Goal: Check status: Check status

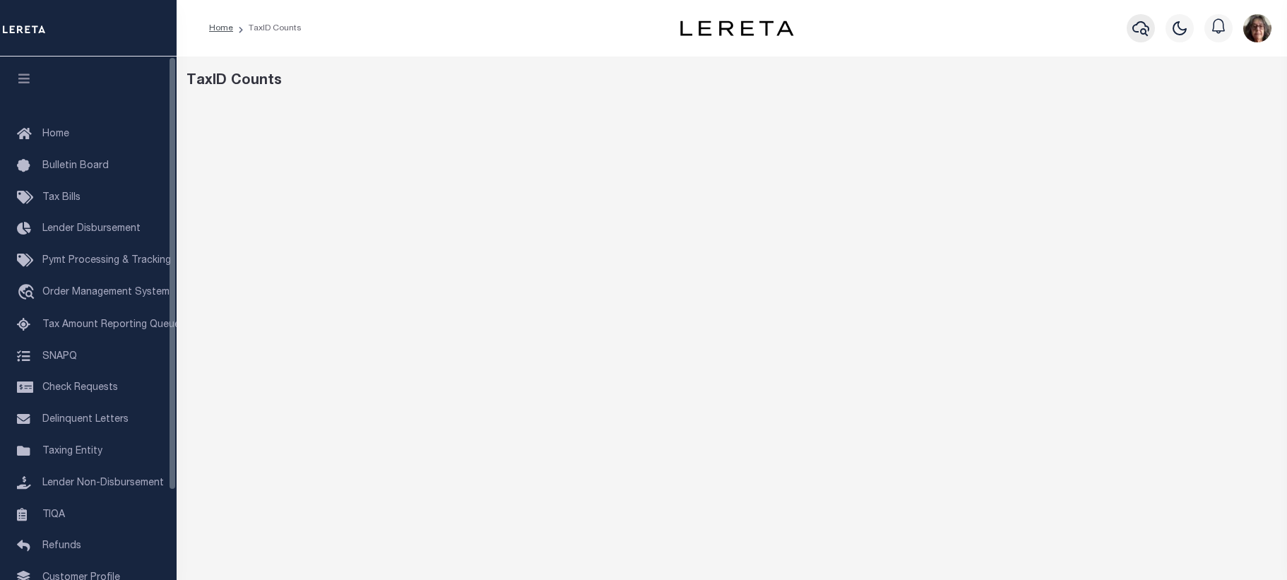
click at [1138, 30] on icon "button" at bounding box center [1141, 28] width 17 height 17
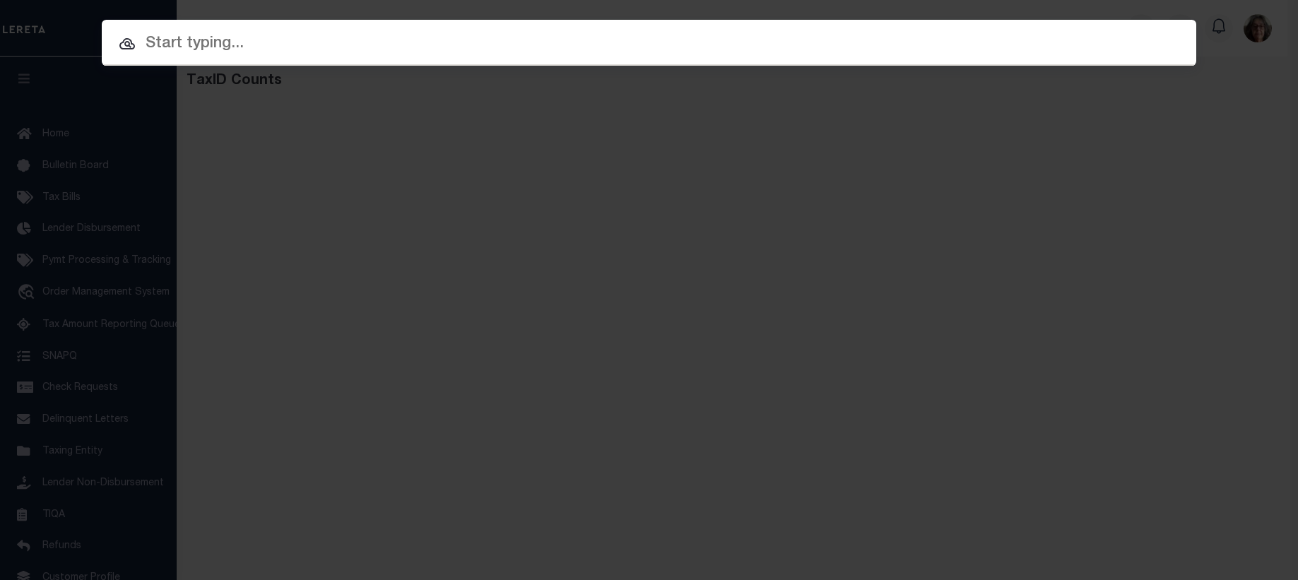
paste input "512001102641"
type input "512001102641"
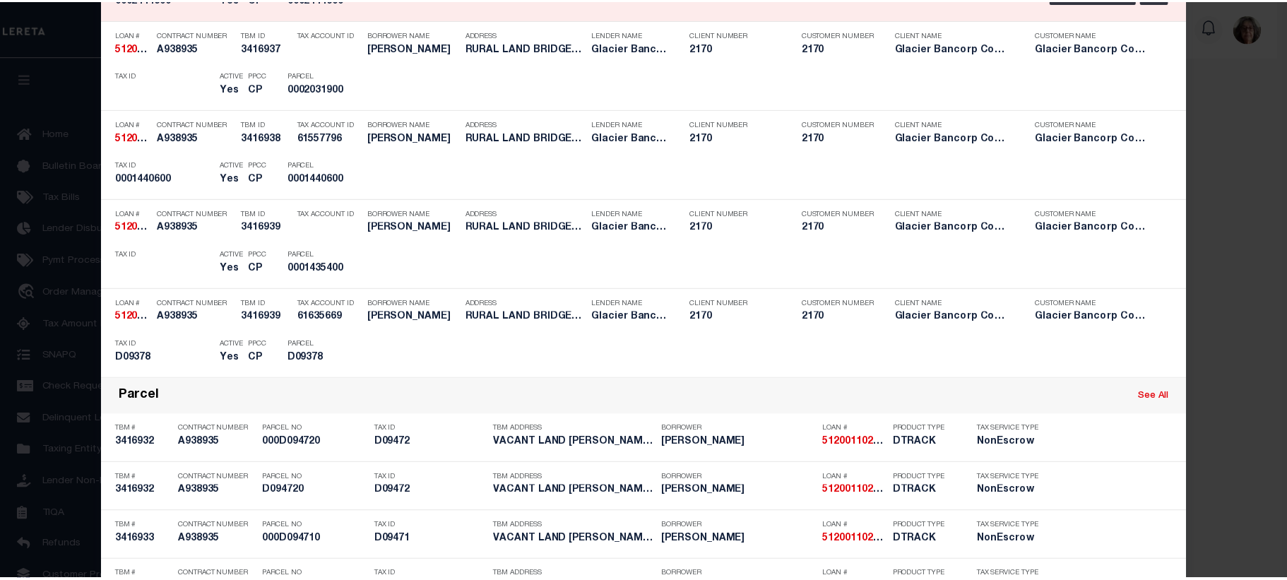
scroll to position [1413, 0]
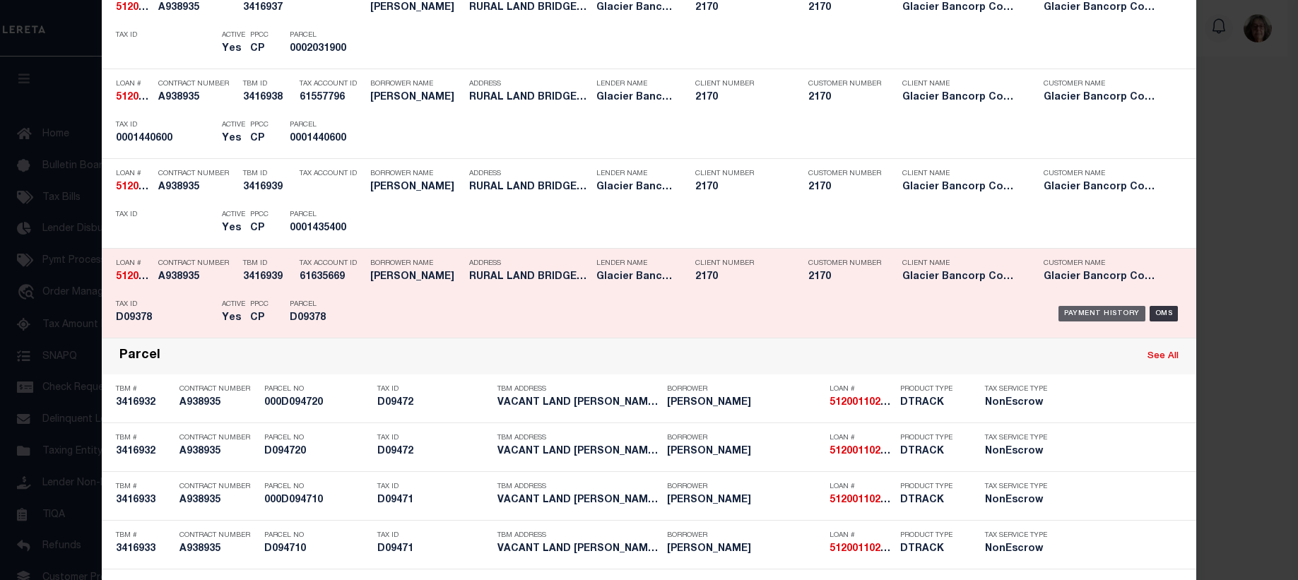
click at [1083, 315] on div "Payment History" at bounding box center [1101, 314] width 87 height 16
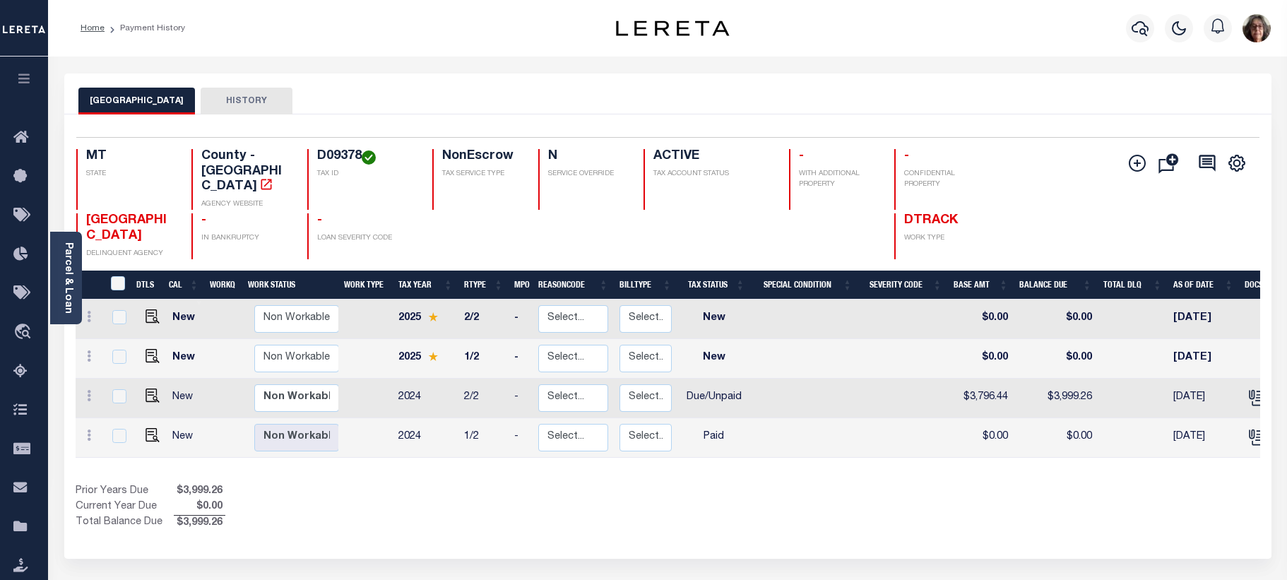
click at [649, 504] on div "Prior Years Due $3,999.26 Current Year Due $0.00 Total Balance Due $3,999.26" at bounding box center [372, 507] width 593 height 47
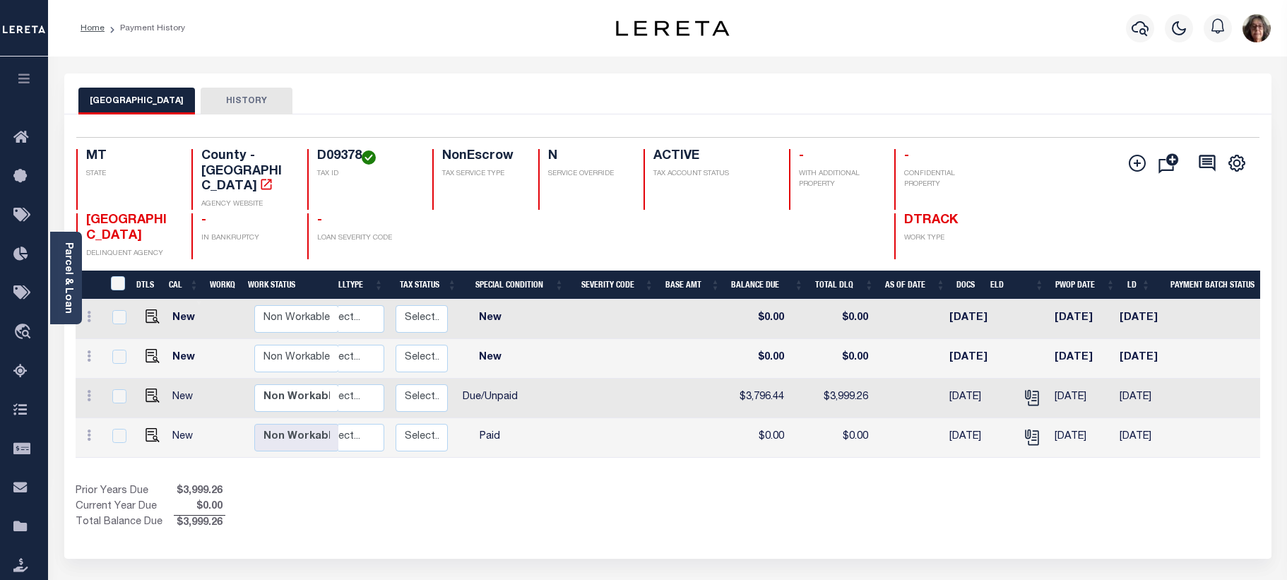
scroll to position [0, 159]
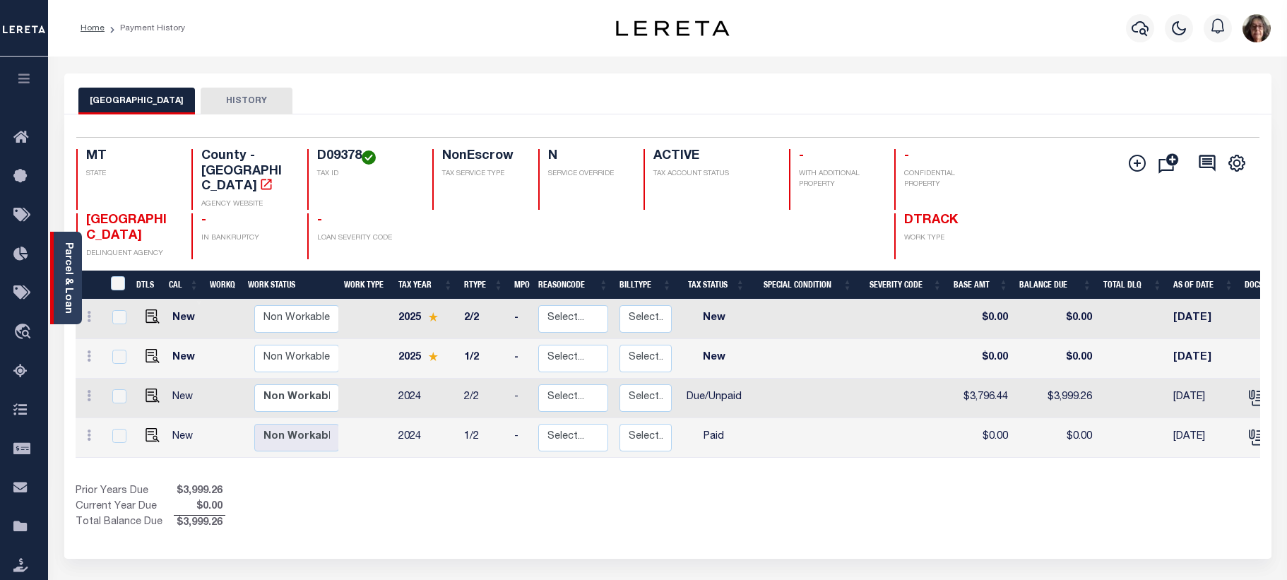
click at [71, 295] on link "Parcel & Loan" at bounding box center [68, 277] width 10 height 71
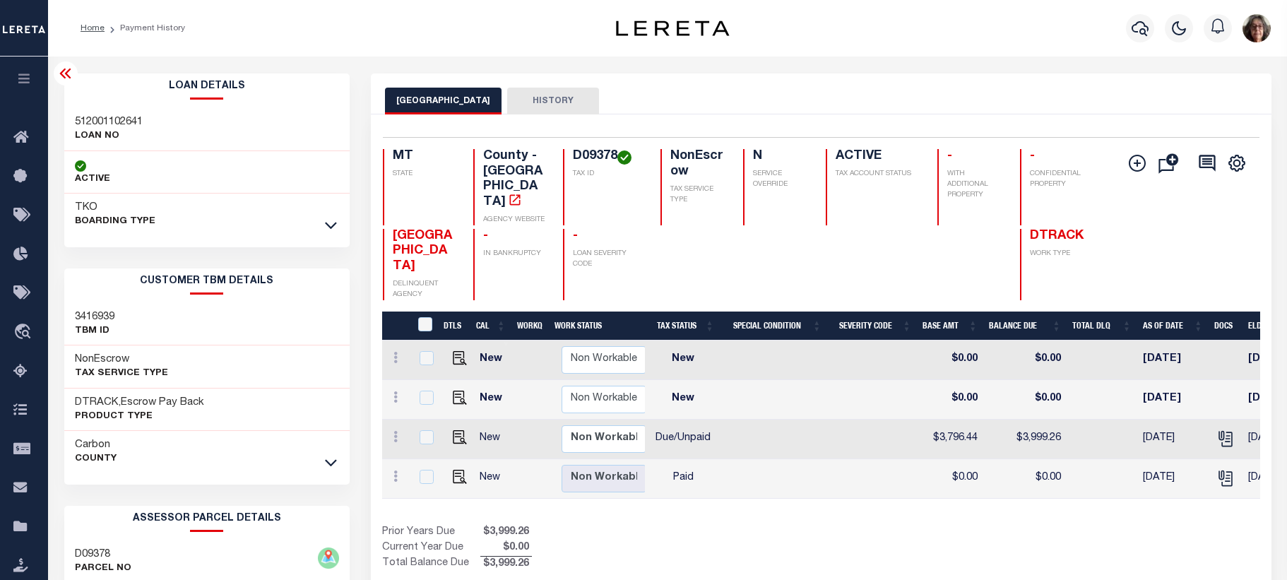
scroll to position [0, 373]
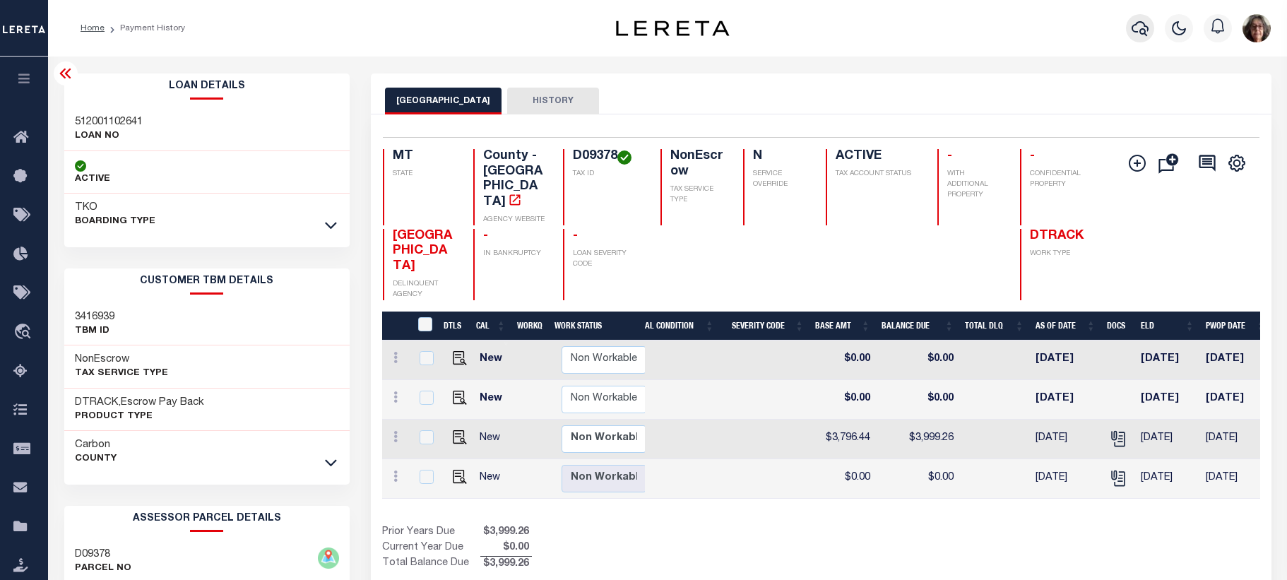
click at [1143, 30] on icon "button" at bounding box center [1140, 28] width 17 height 15
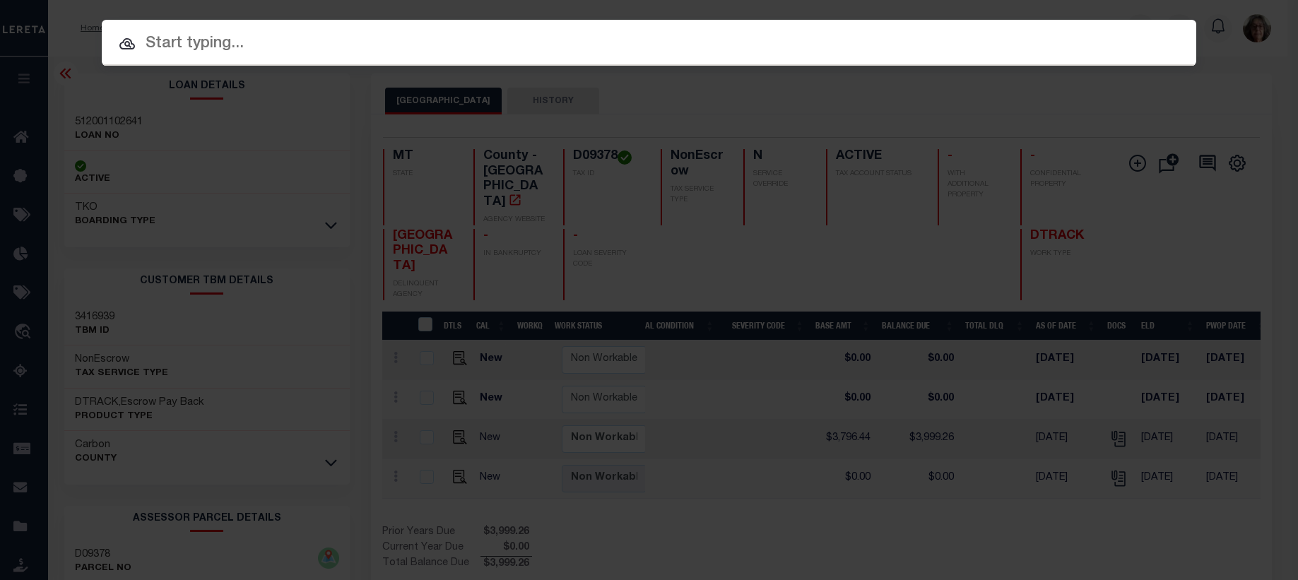
paste input "511426432"
type input "511426432"
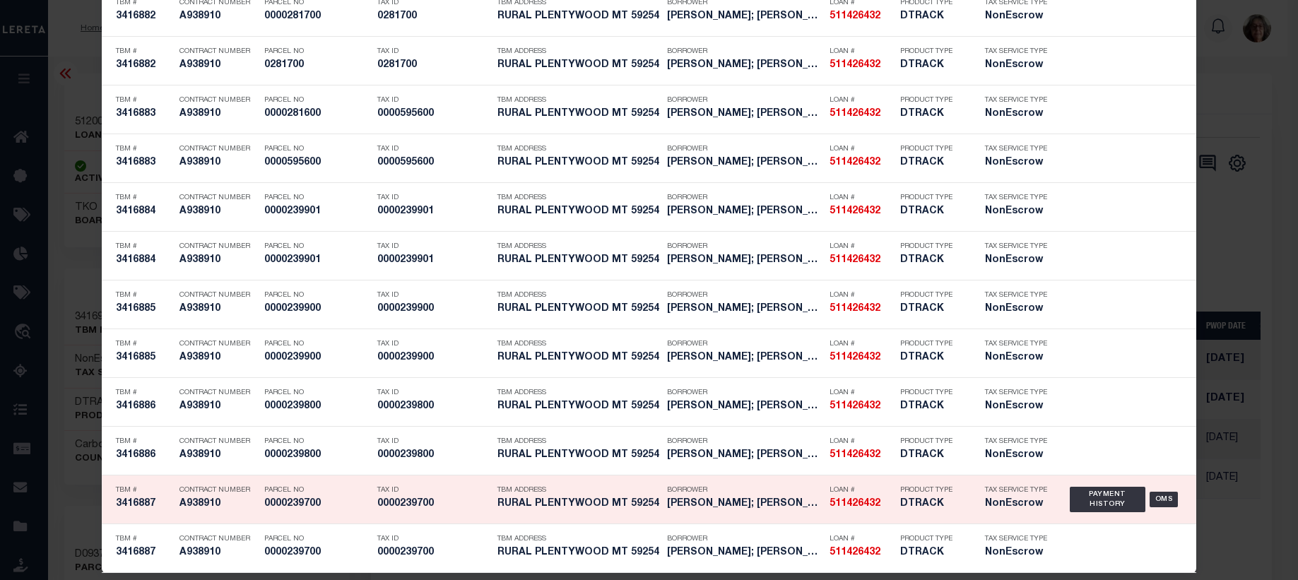
scroll to position [2082, 0]
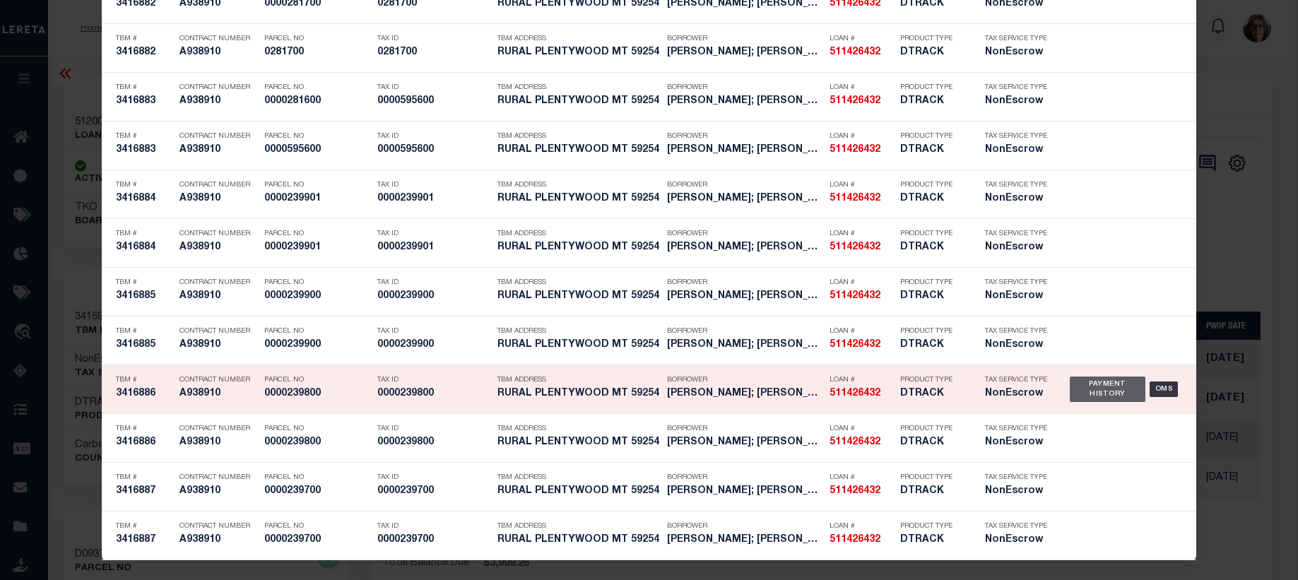
click at [1094, 393] on div "Payment History" at bounding box center [1108, 389] width 76 height 25
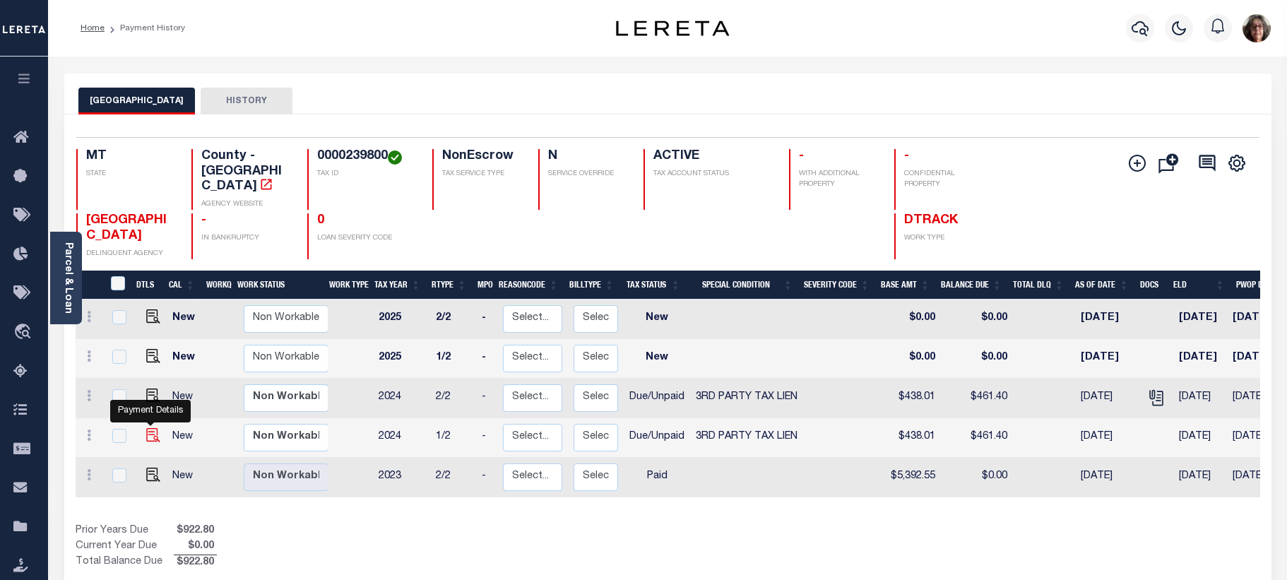
click at [147, 428] on img "" at bounding box center [153, 435] width 14 height 14
checkbox input "true"
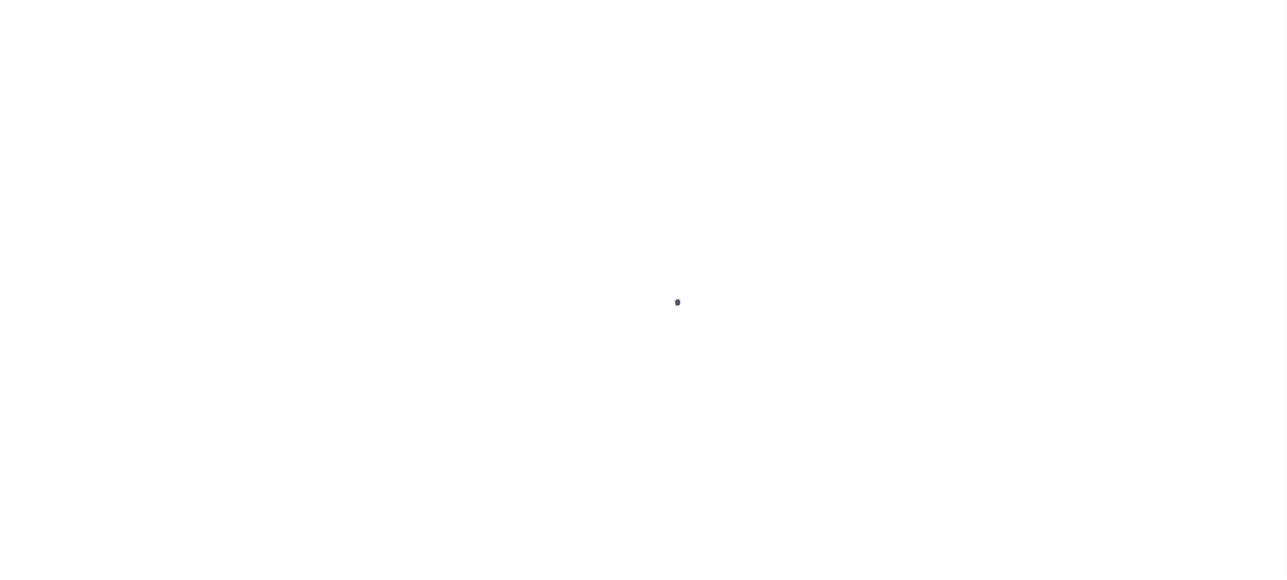
checkbox input "false"
type textarea "cert#2024000133"
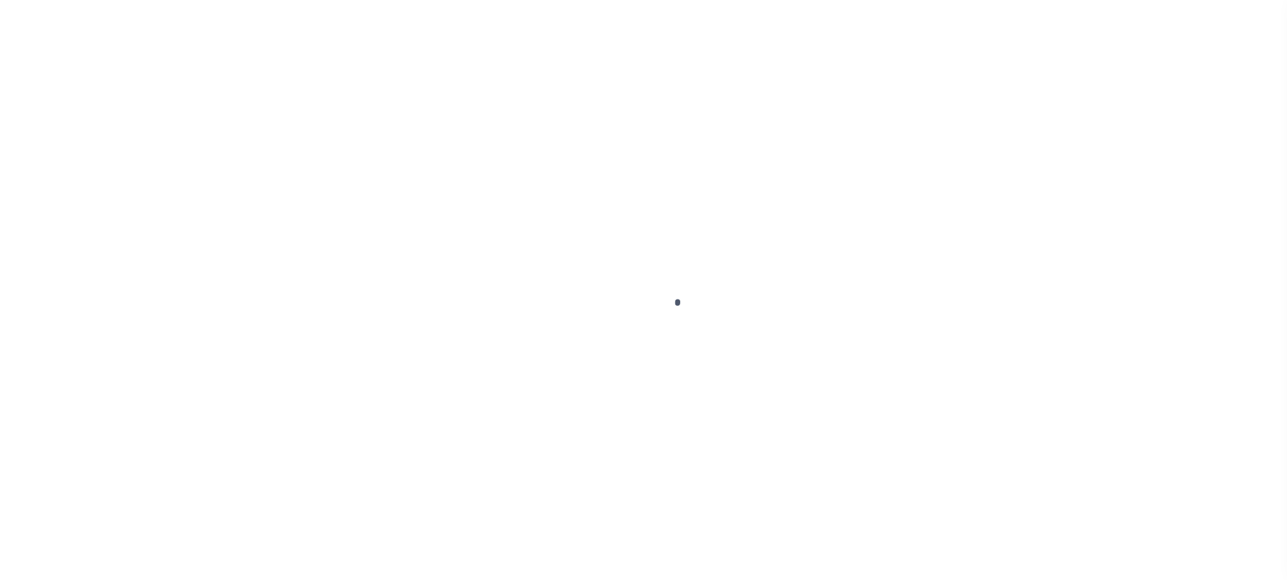
type input "[DATE]"
select select "DUE"
select select "20"
type input "0"
type input "$438.01"
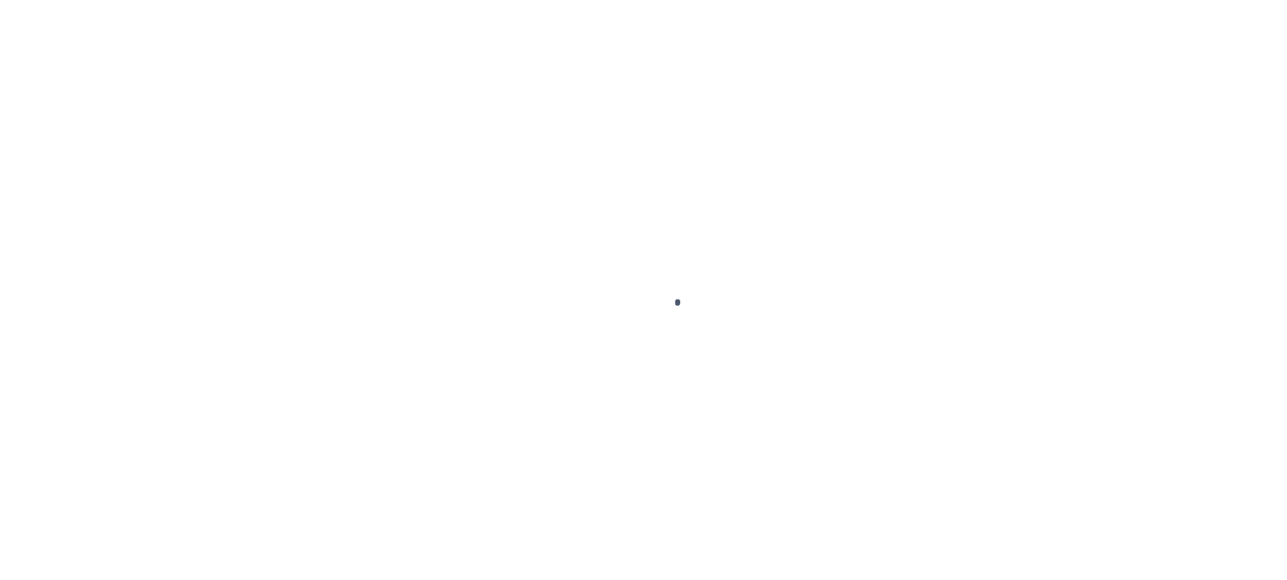
type input "$23.39"
type input "$461.4"
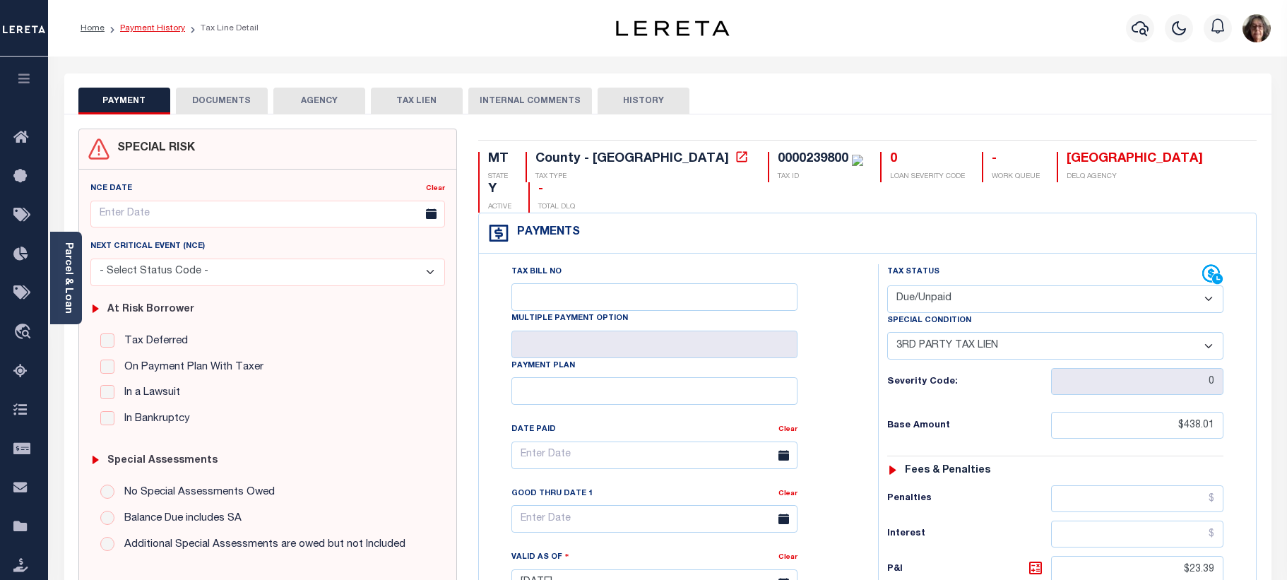
click at [149, 25] on link "Payment History" at bounding box center [152, 28] width 65 height 8
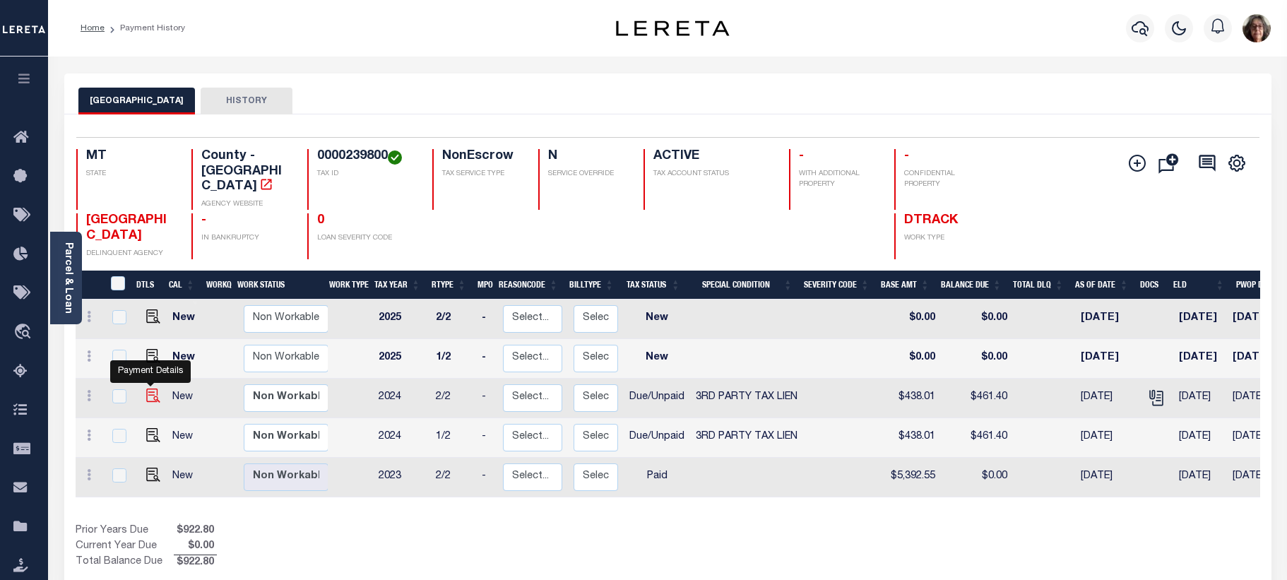
click at [152, 389] on img "" at bounding box center [153, 396] width 14 height 14
checkbox input "true"
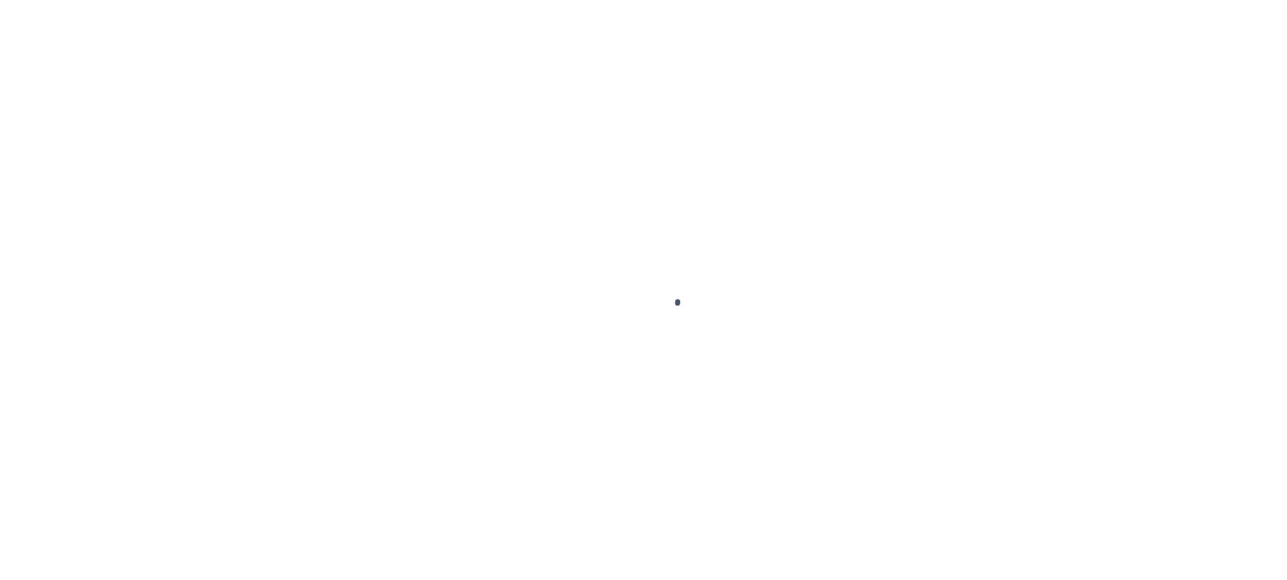
select select "DUE"
select select "20"
